Goal: Answer question/provide support

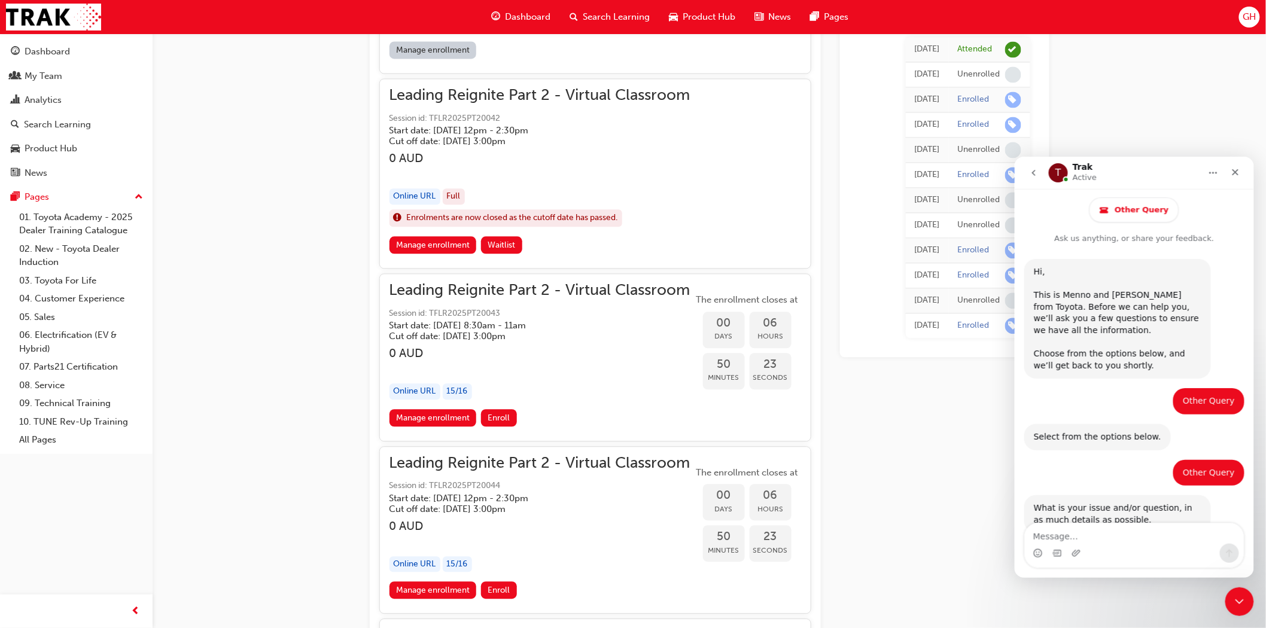
scroll to position [716, 0]
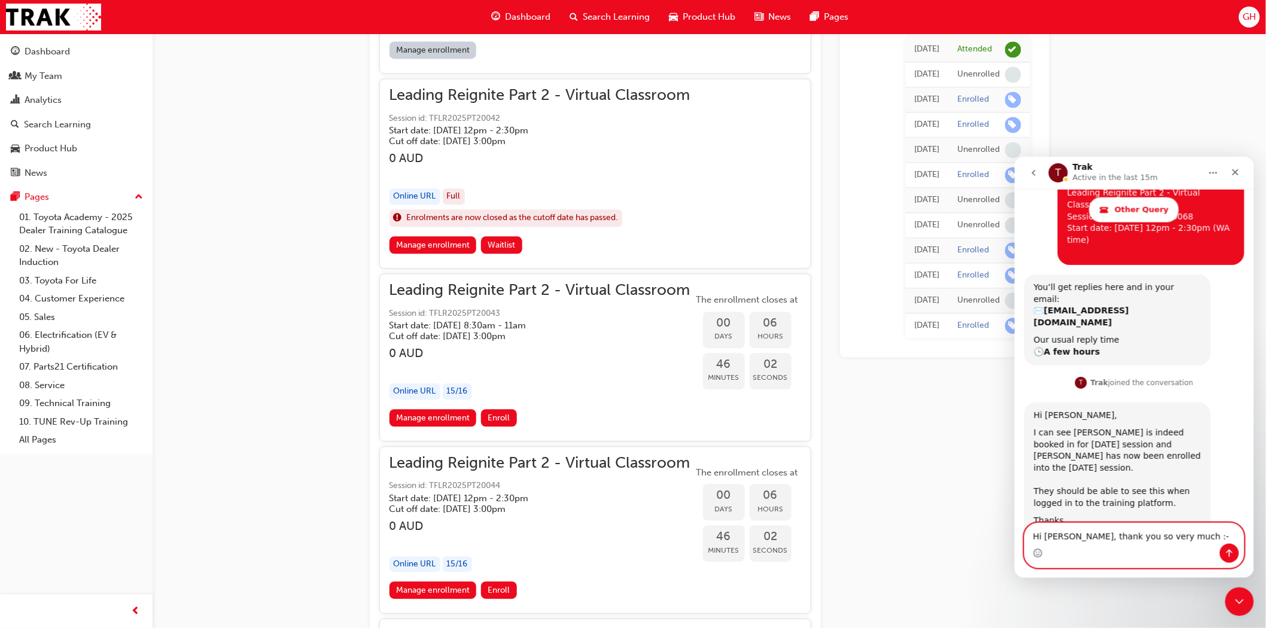
type textarea "Hi [PERSON_NAME], thank you so very much :-)"
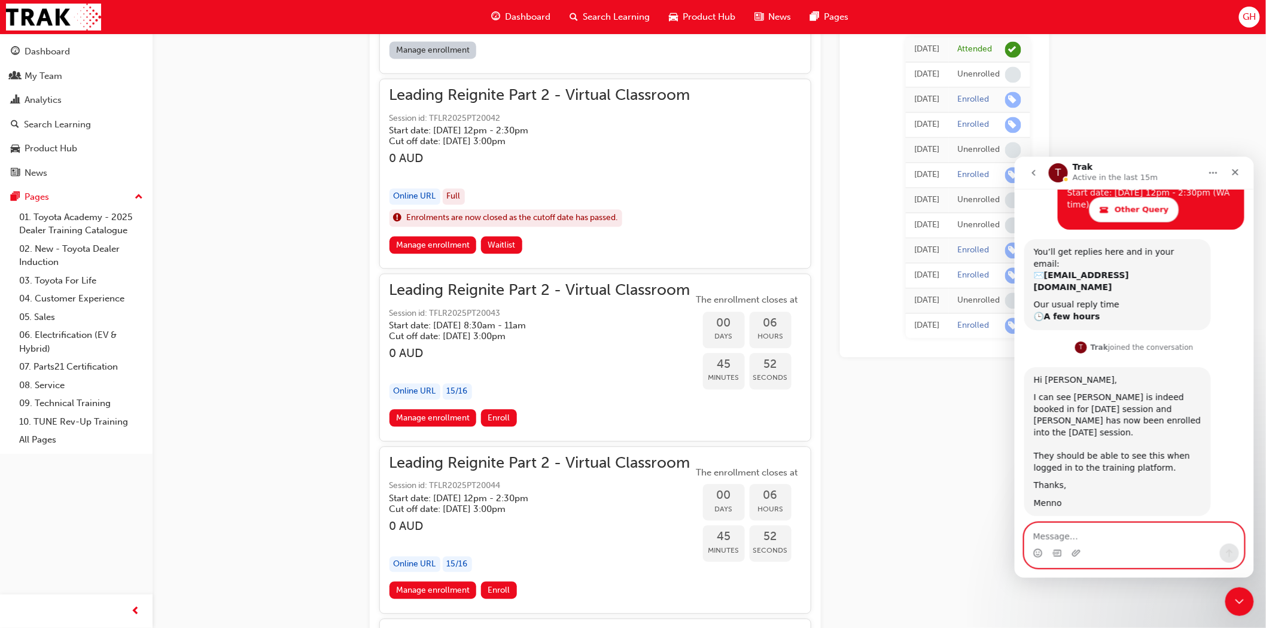
scroll to position [793, 0]
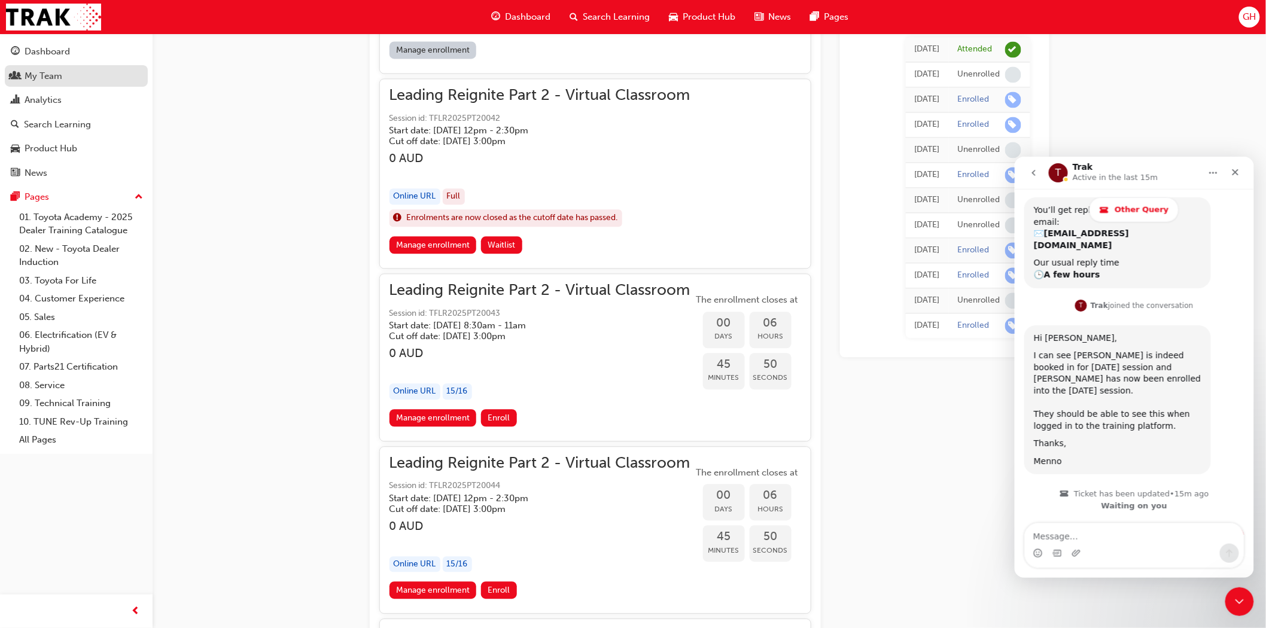
click at [45, 75] on div "My Team" at bounding box center [44, 76] width 38 height 14
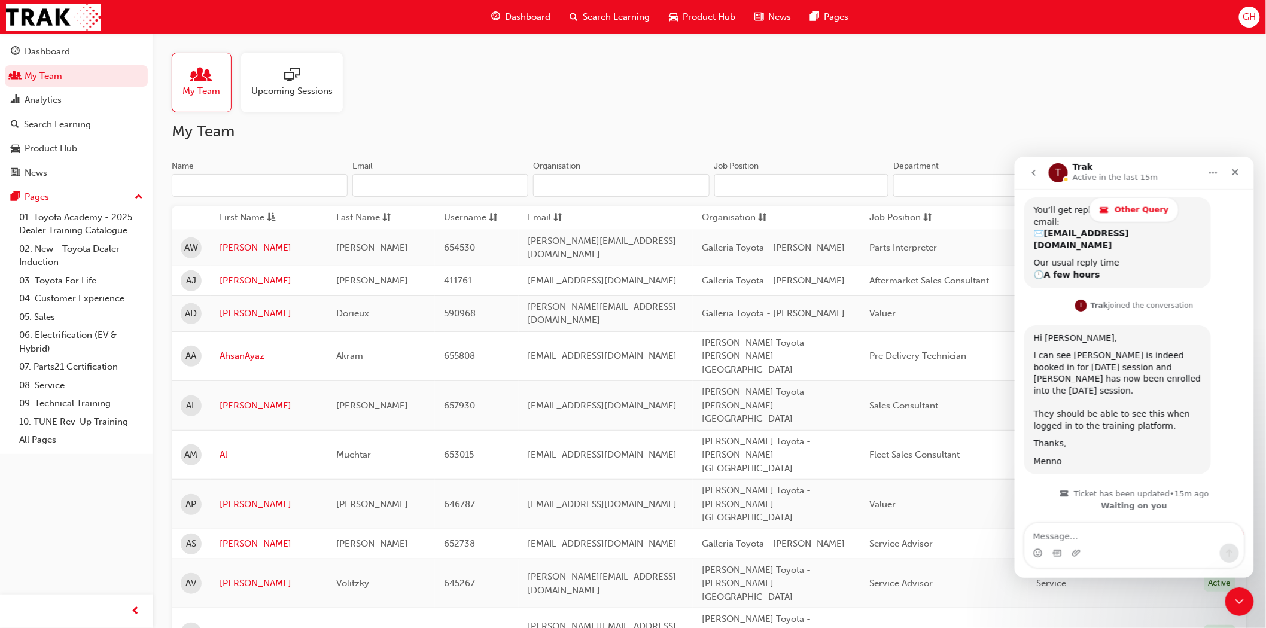
click at [186, 188] on input "Name" at bounding box center [260, 185] width 176 height 23
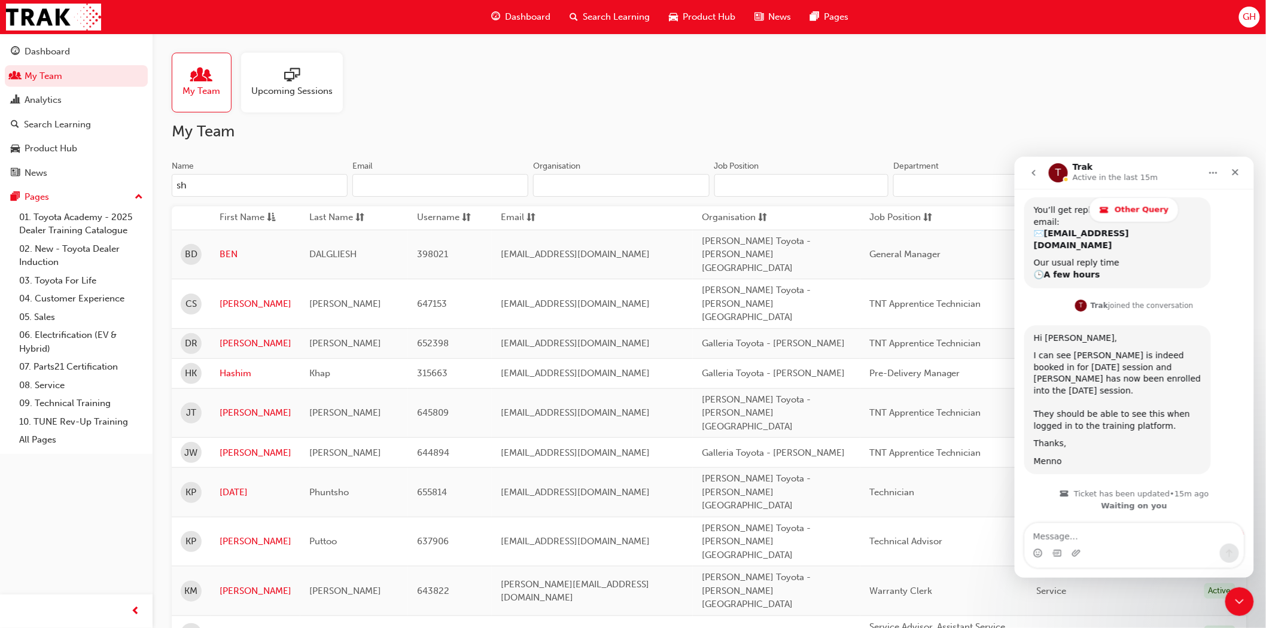
type input "sha"
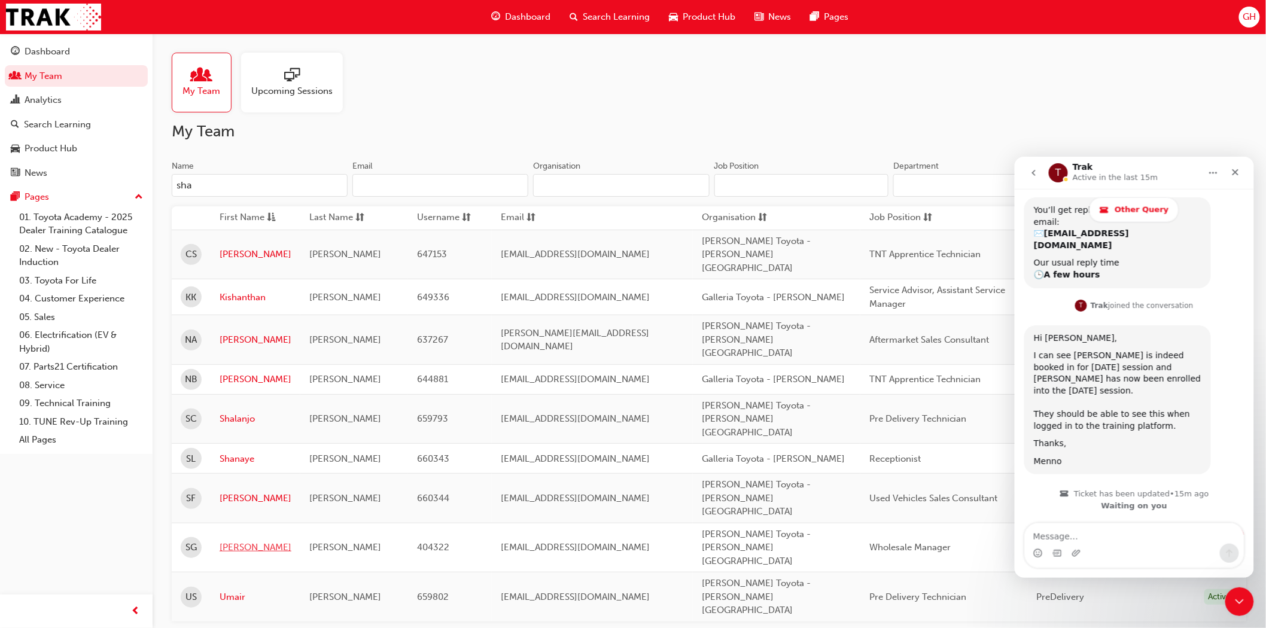
click at [229, 541] on link "Shaun" at bounding box center [256, 548] width 72 height 14
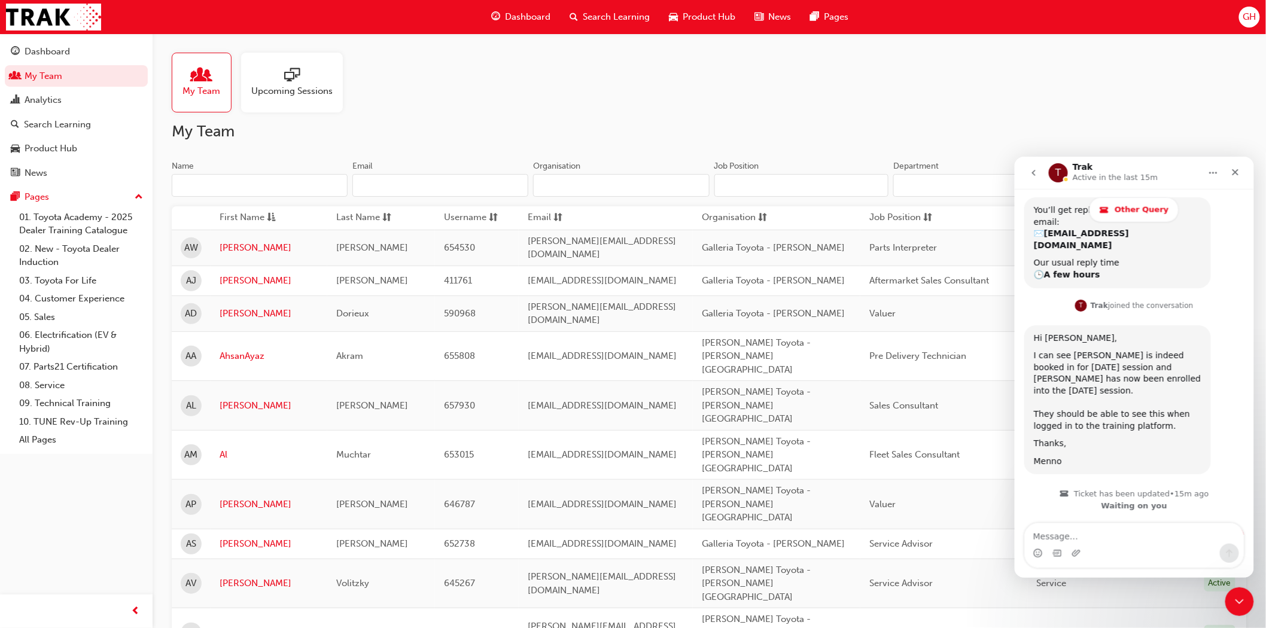
click at [195, 177] on input "Name" at bounding box center [260, 185] width 176 height 23
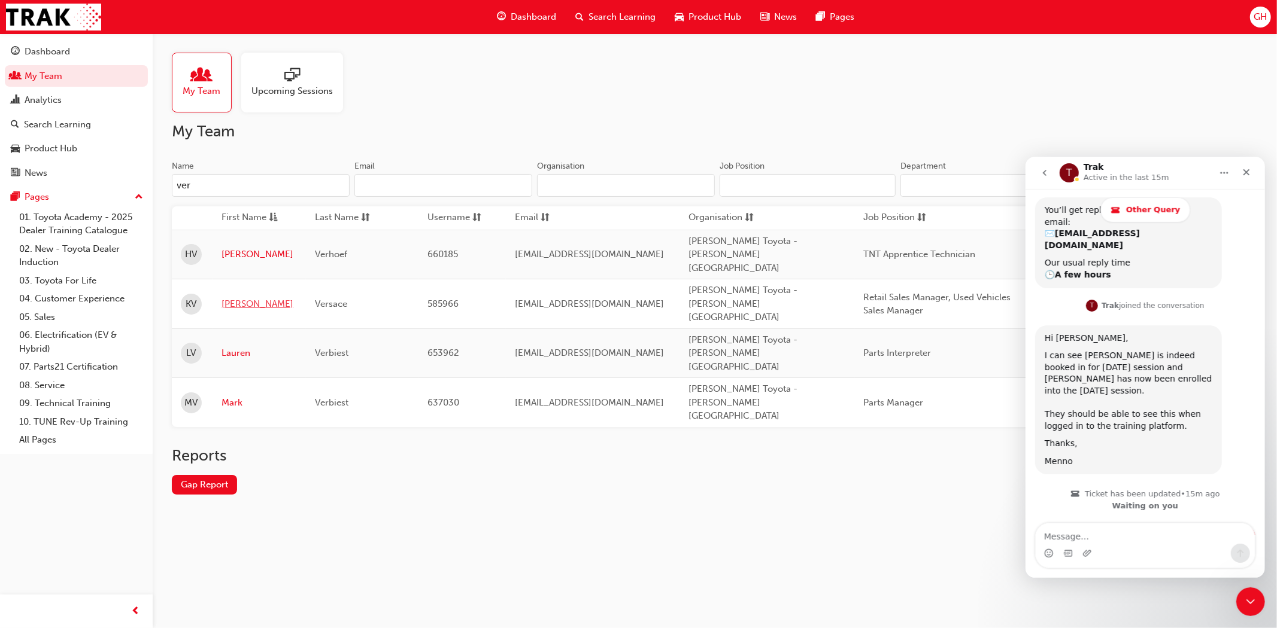
type input "ver"
click at [231, 297] on link "[PERSON_NAME]" at bounding box center [258, 304] width 75 height 14
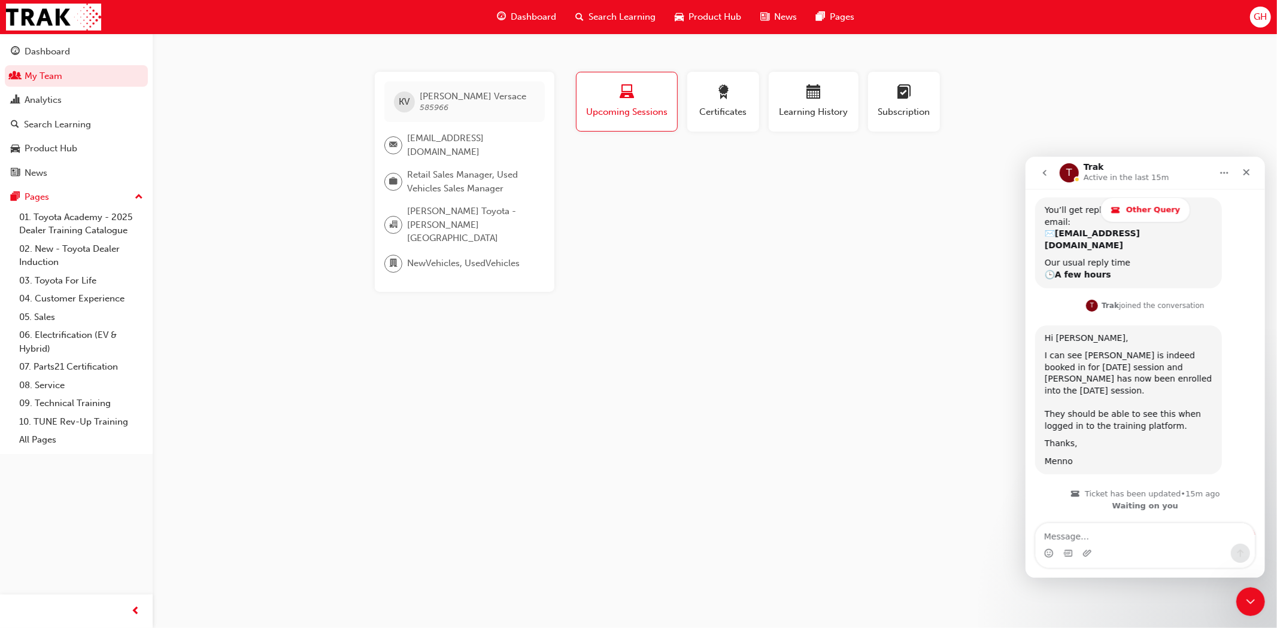
click at [673, 211] on div "Profile Upcoming Sessions Certificates Learning History Subscription KV Kylie V…" at bounding box center [813, 182] width 481 height 220
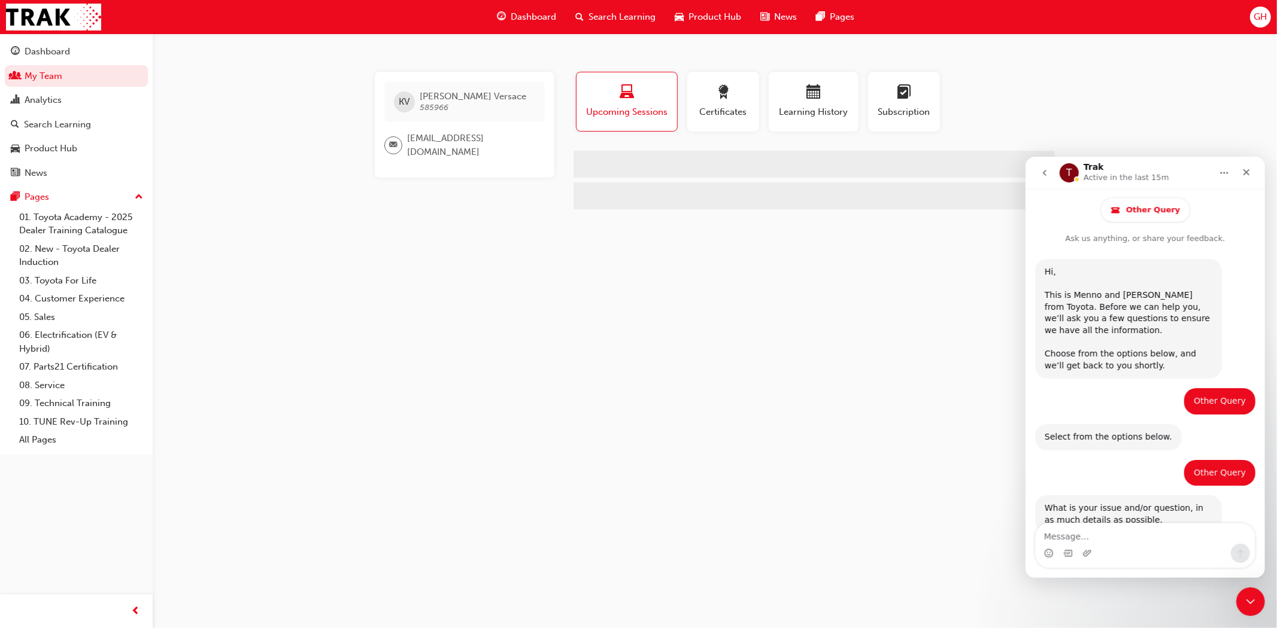
scroll to position [793, 0]
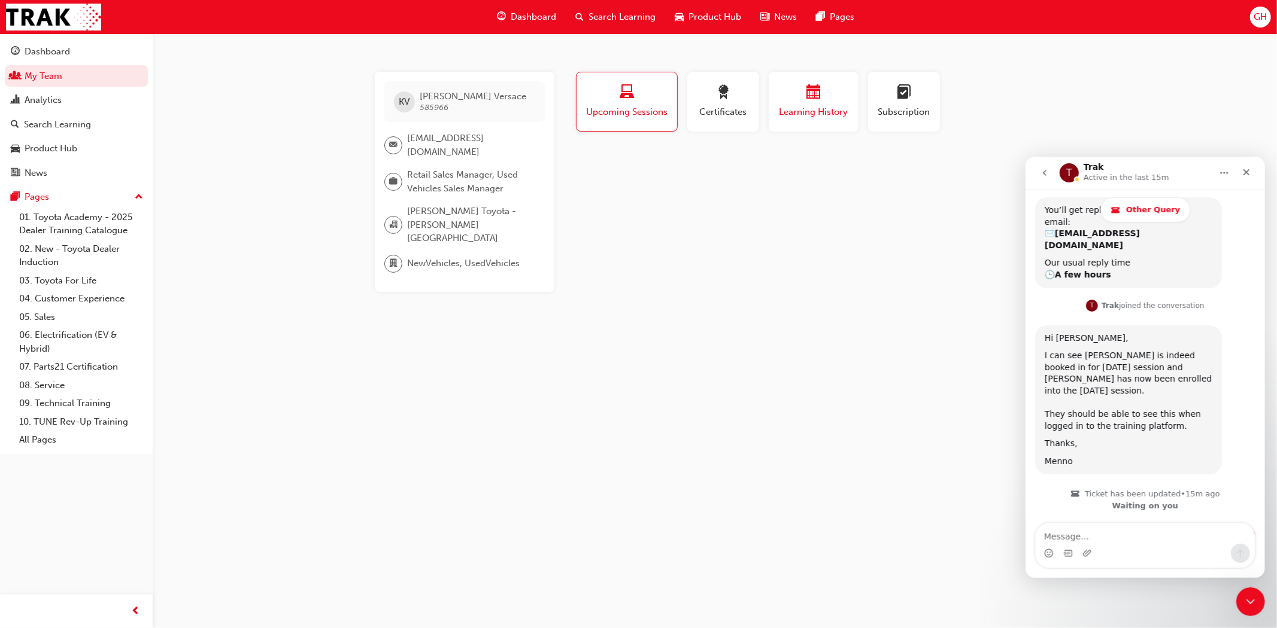
click at [798, 108] on span "Learning History" at bounding box center [813, 112] width 72 height 14
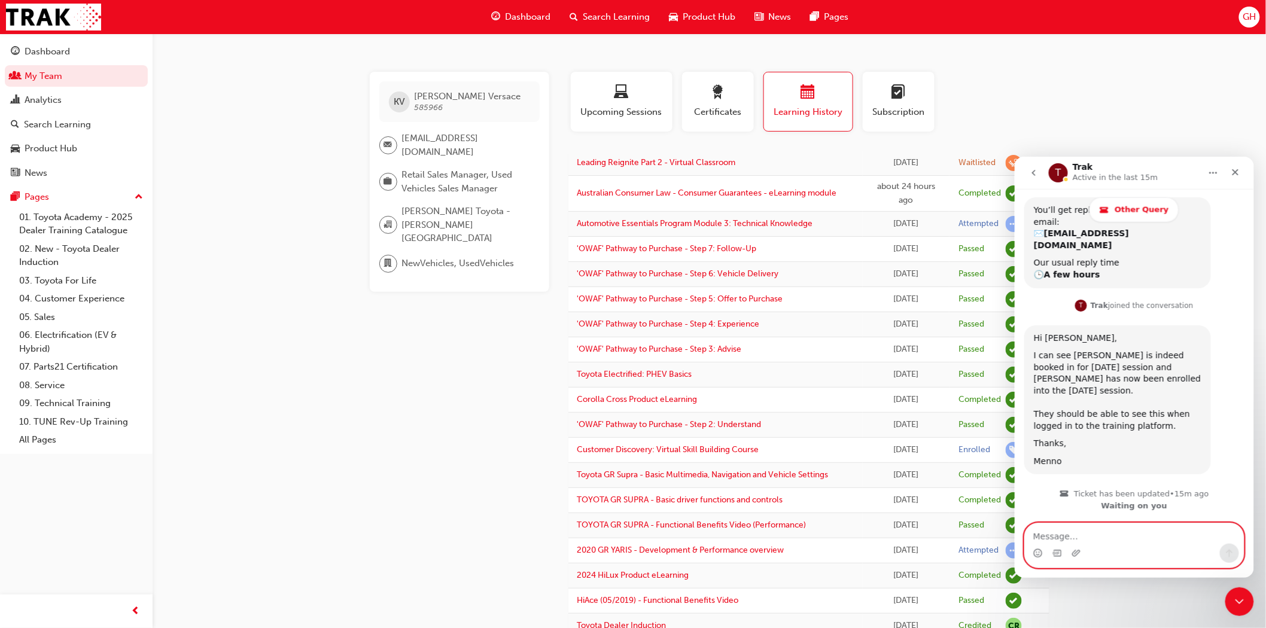
click at [1072, 541] on textarea "Message…" at bounding box center [1134, 533] width 219 height 20
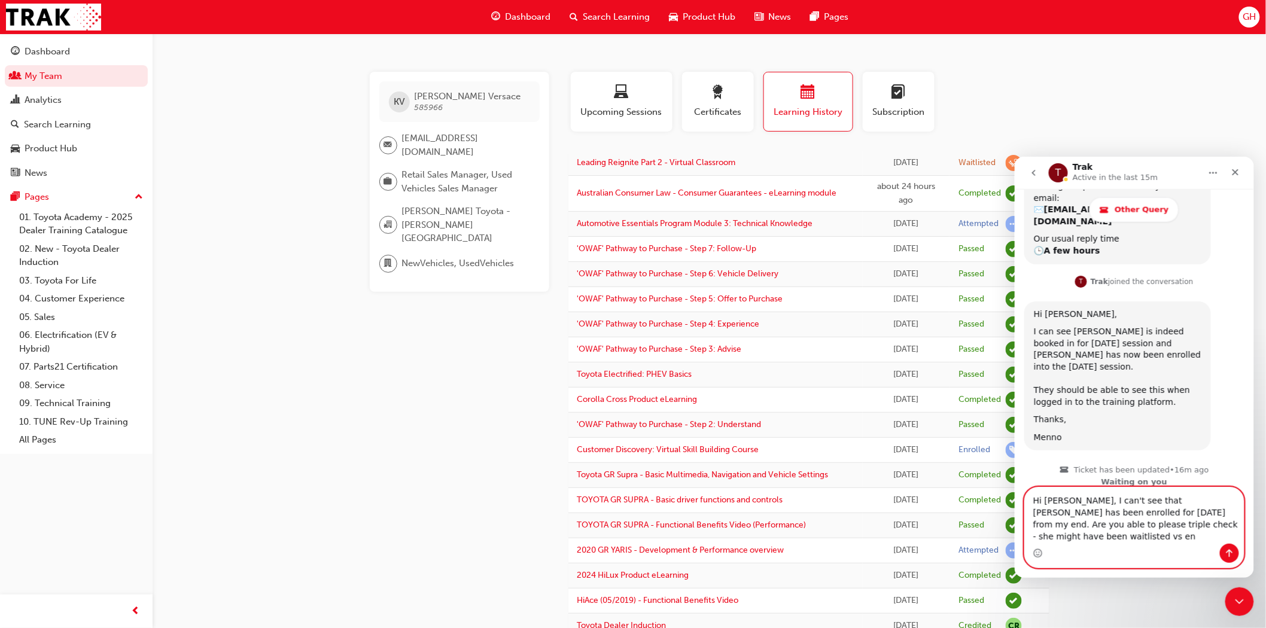
scroll to position [829, 0]
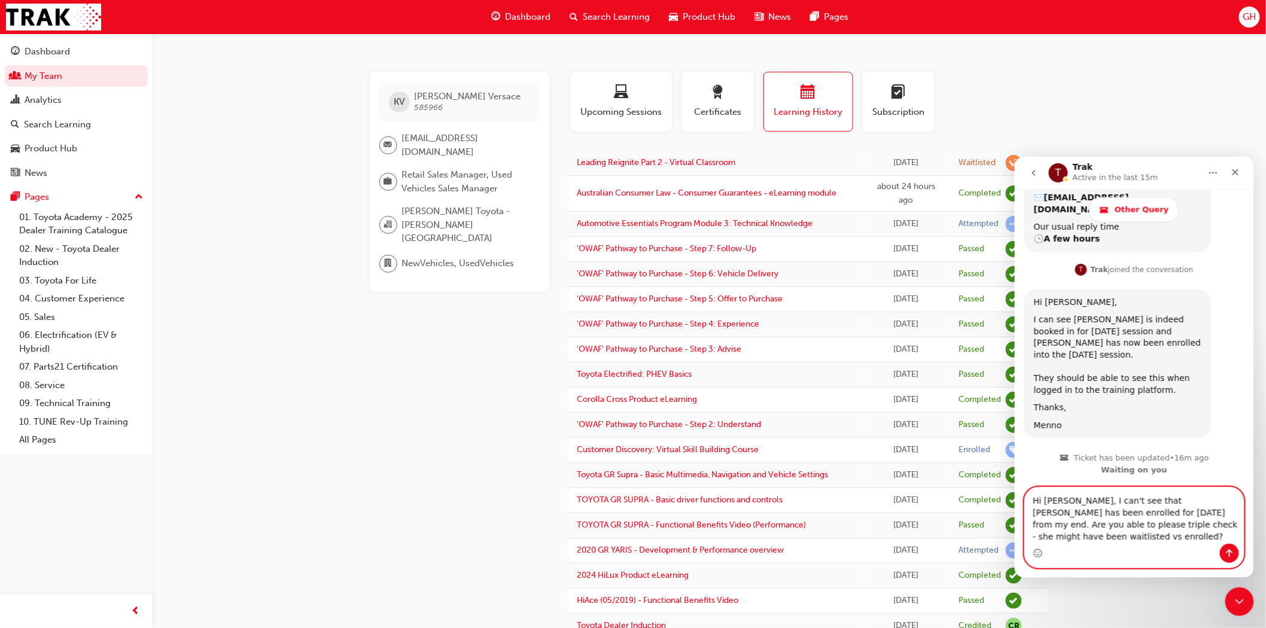
type textarea "Hi [PERSON_NAME], I can't see that [PERSON_NAME] has been enrolled for [DATE] f…"
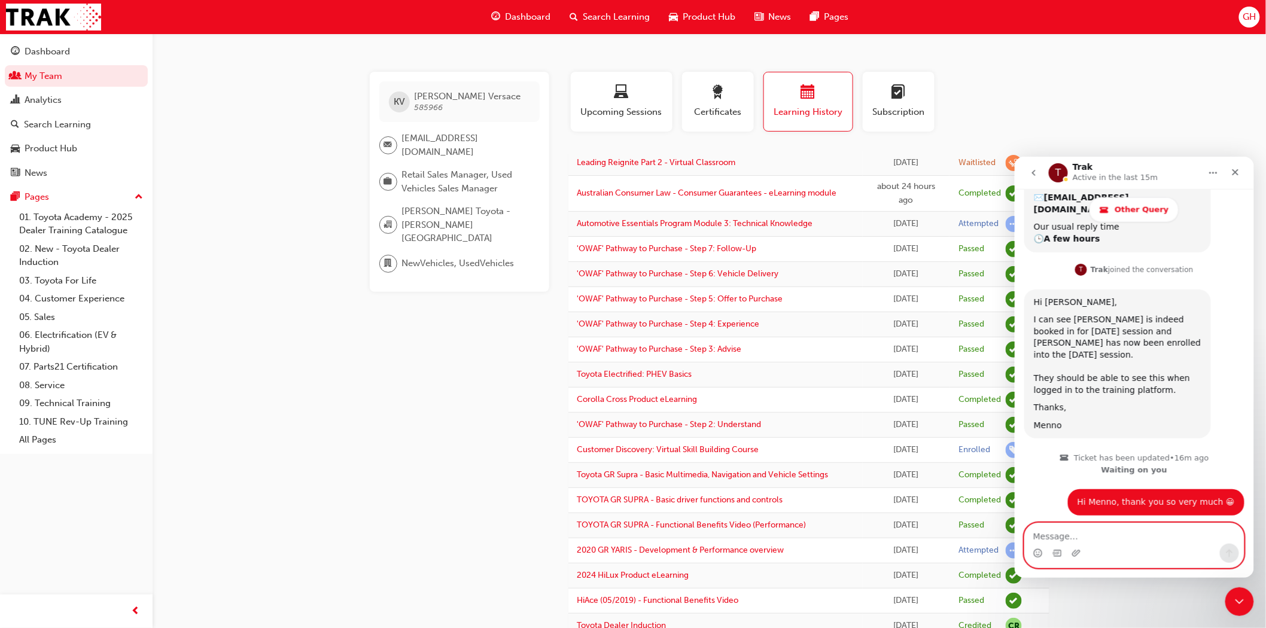
scroll to position [876, 0]
